Goal: Navigation & Orientation: Find specific page/section

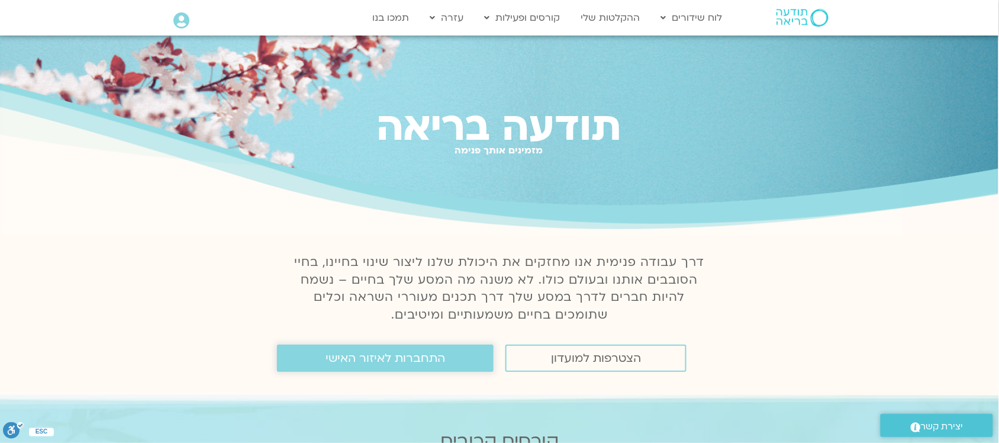
click at [433, 354] on span "התחברות לאיזור האישי" at bounding box center [386, 358] width 120 height 13
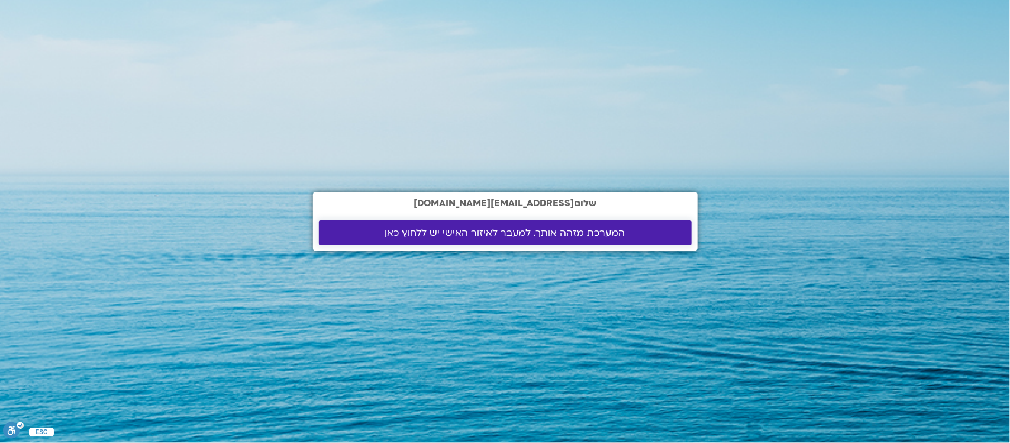
click at [586, 228] on span "המערכת מזהה אותך. למעבר לאיזור האישי יש ללחוץ כאן" at bounding box center [505, 232] width 240 height 11
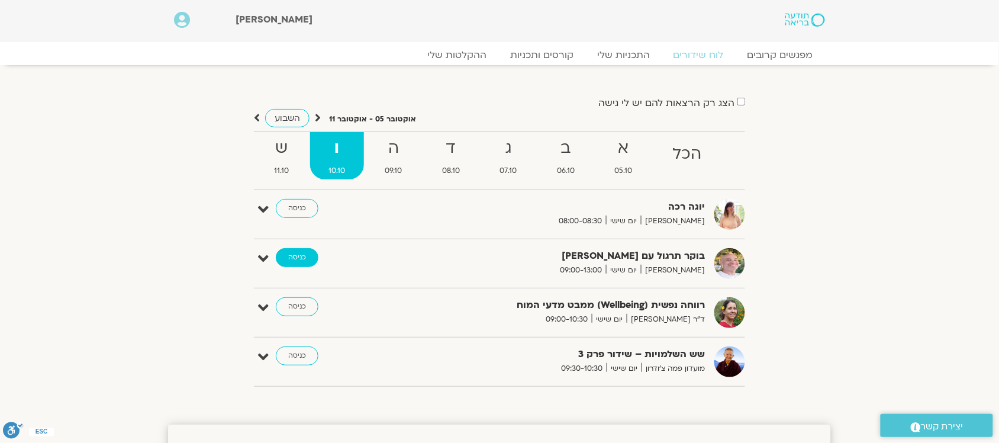
click at [308, 261] on link "כניסה" at bounding box center [297, 257] width 43 height 19
